Goal: Information Seeking & Learning: Learn about a topic

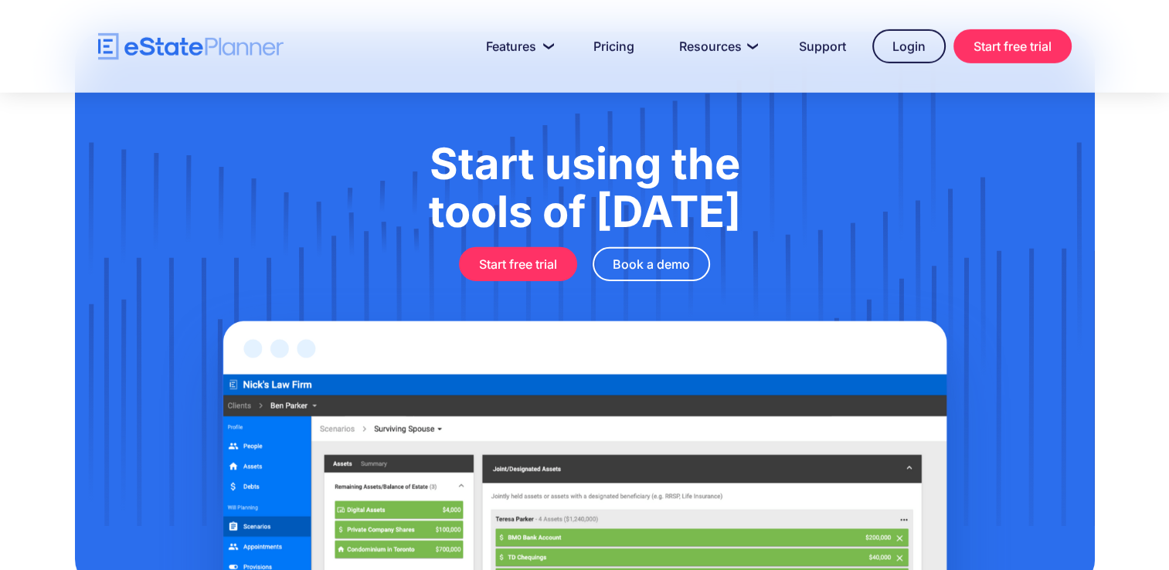
scroll to position [5170, 0]
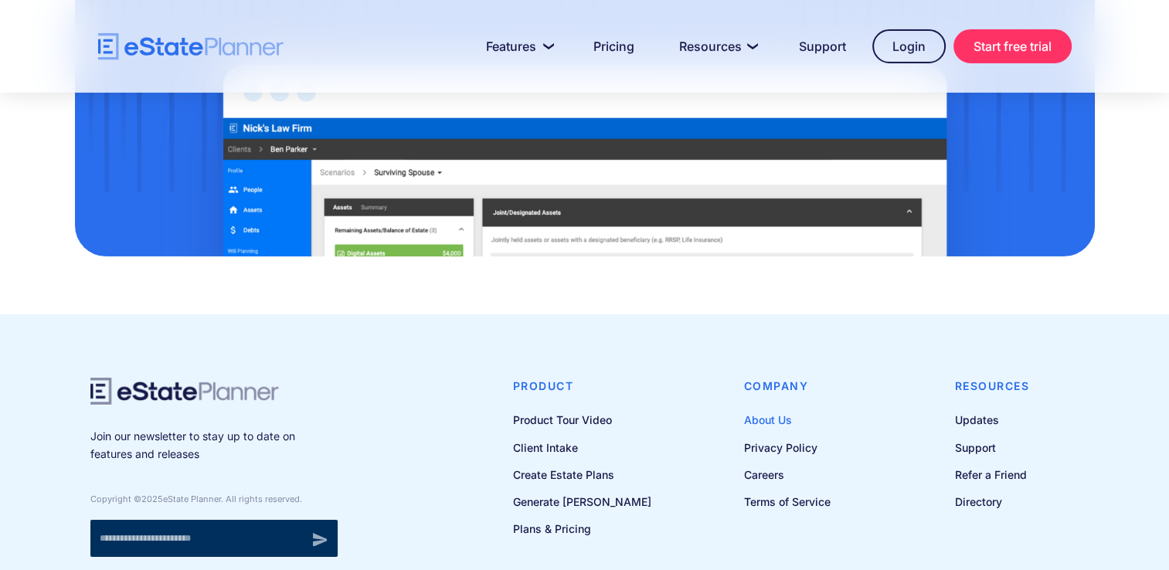
click at [756, 410] on link "About Us" at bounding box center [787, 419] width 87 height 19
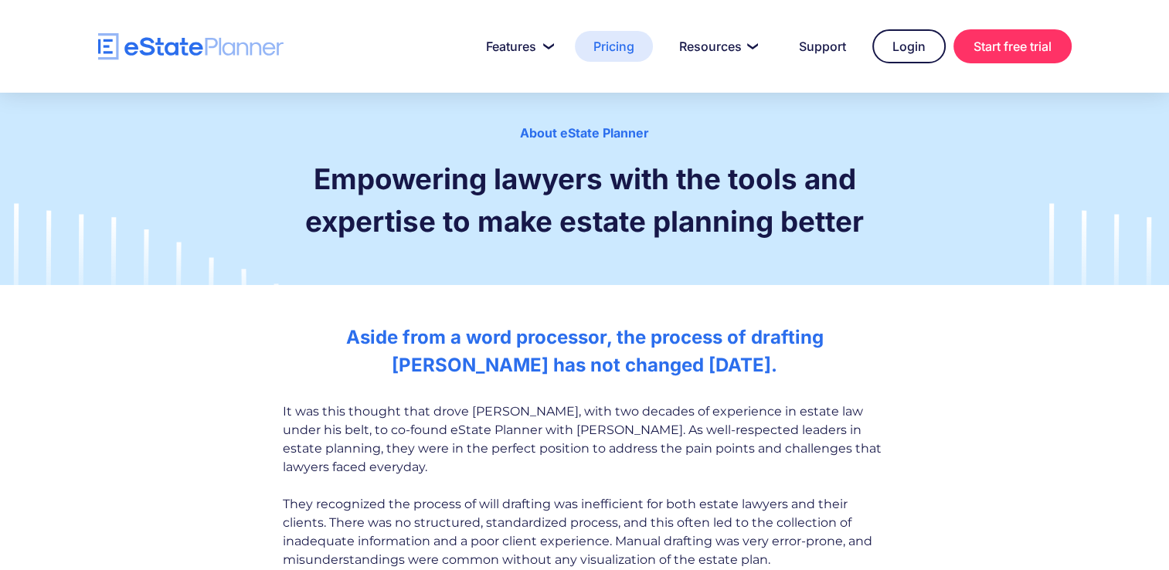
click at [607, 46] on link "Pricing" at bounding box center [614, 46] width 78 height 31
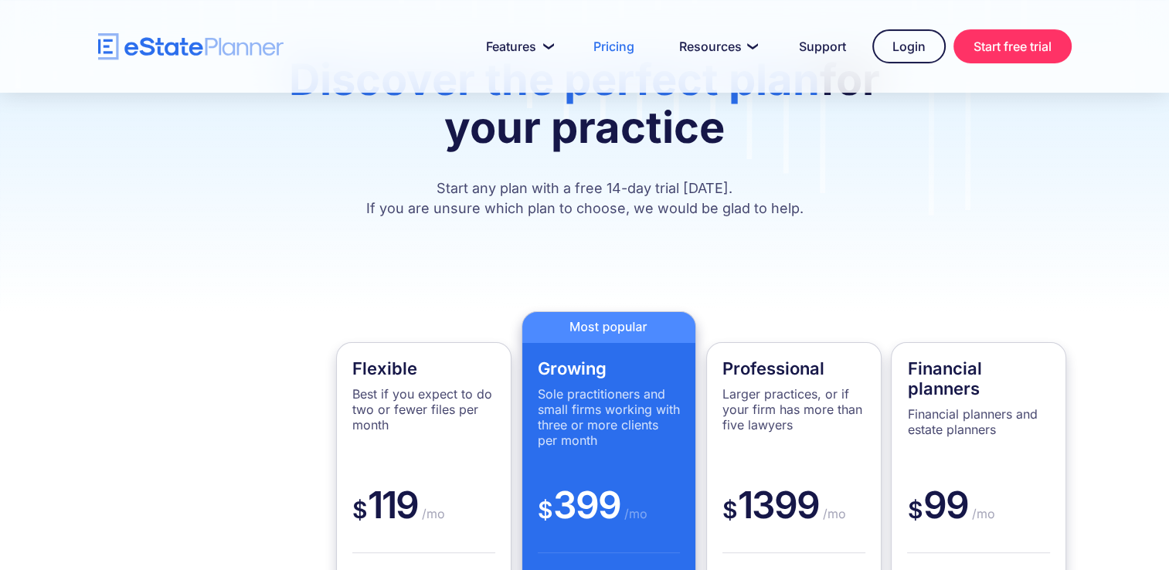
scroll to position [2, 0]
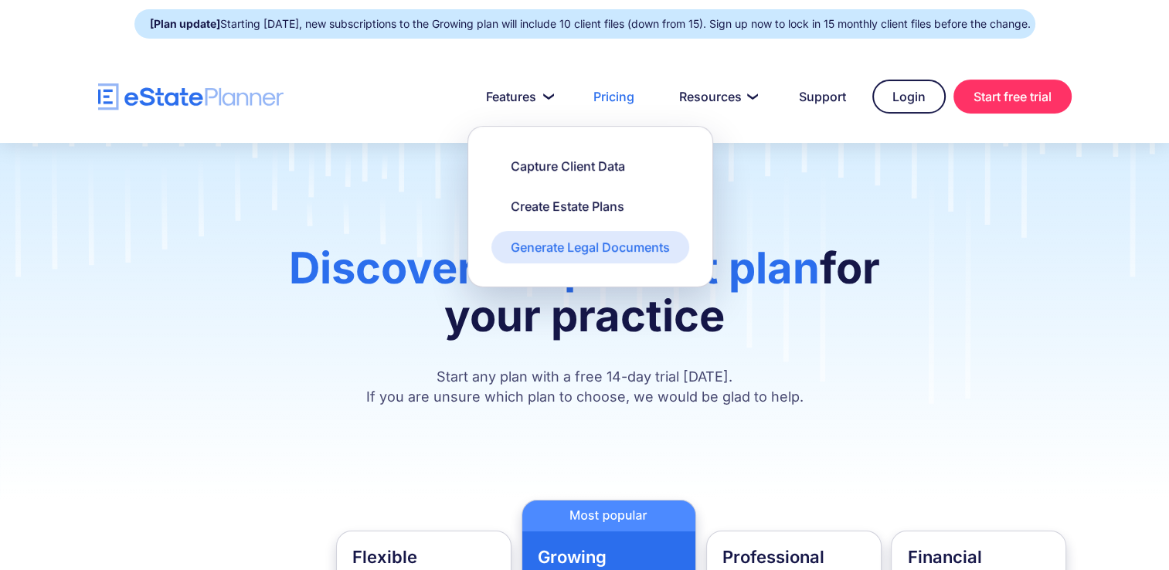
click at [588, 249] on div "Generate Legal Documents" at bounding box center [590, 247] width 159 height 17
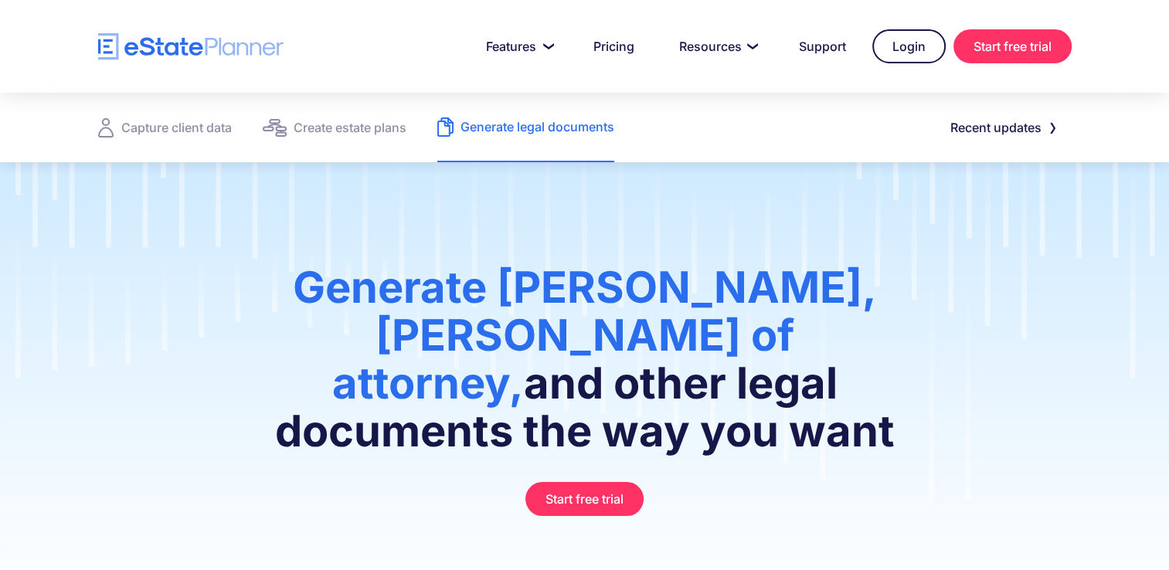
click at [204, 56] on img "home" at bounding box center [190, 46] width 185 height 27
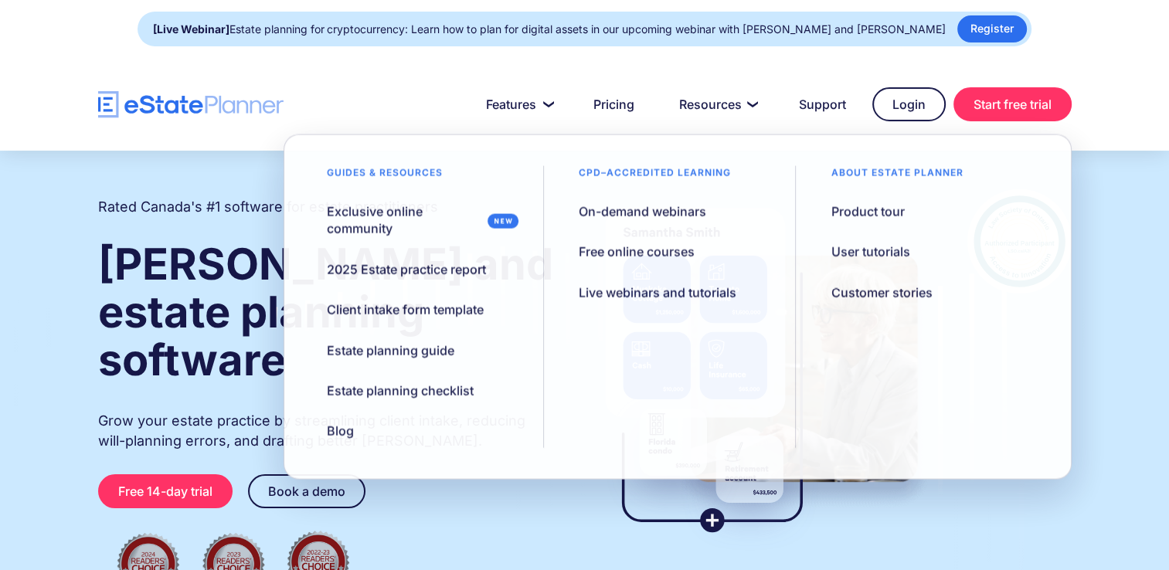
click at [39, 93] on div at bounding box center [584, 104] width 1169 height 93
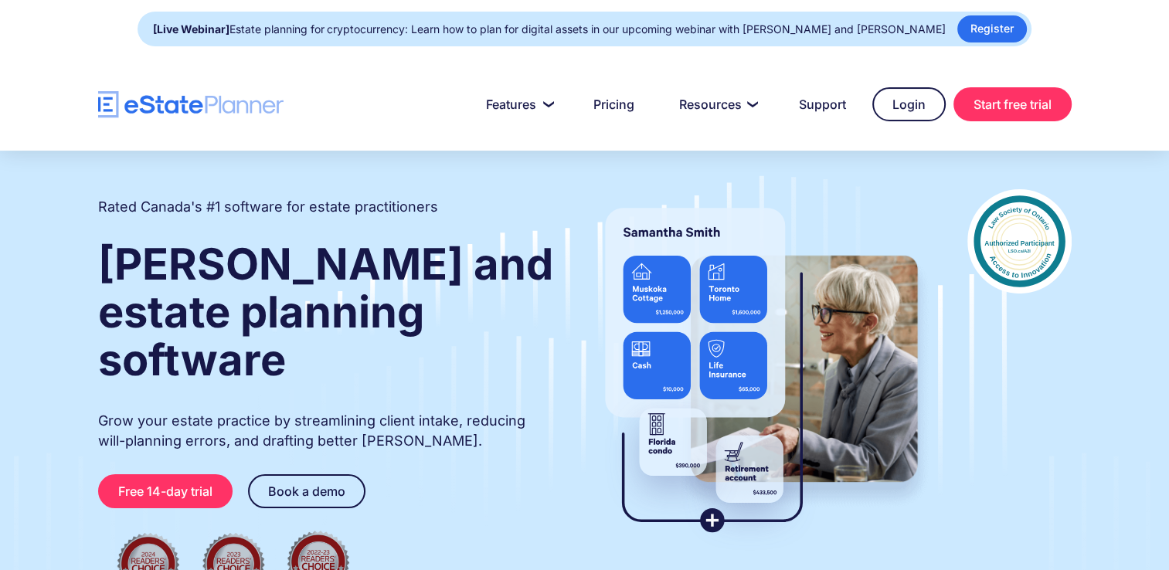
click at [182, 113] on img "home" at bounding box center [190, 104] width 185 height 27
